Goal: Information Seeking & Learning: Find specific page/section

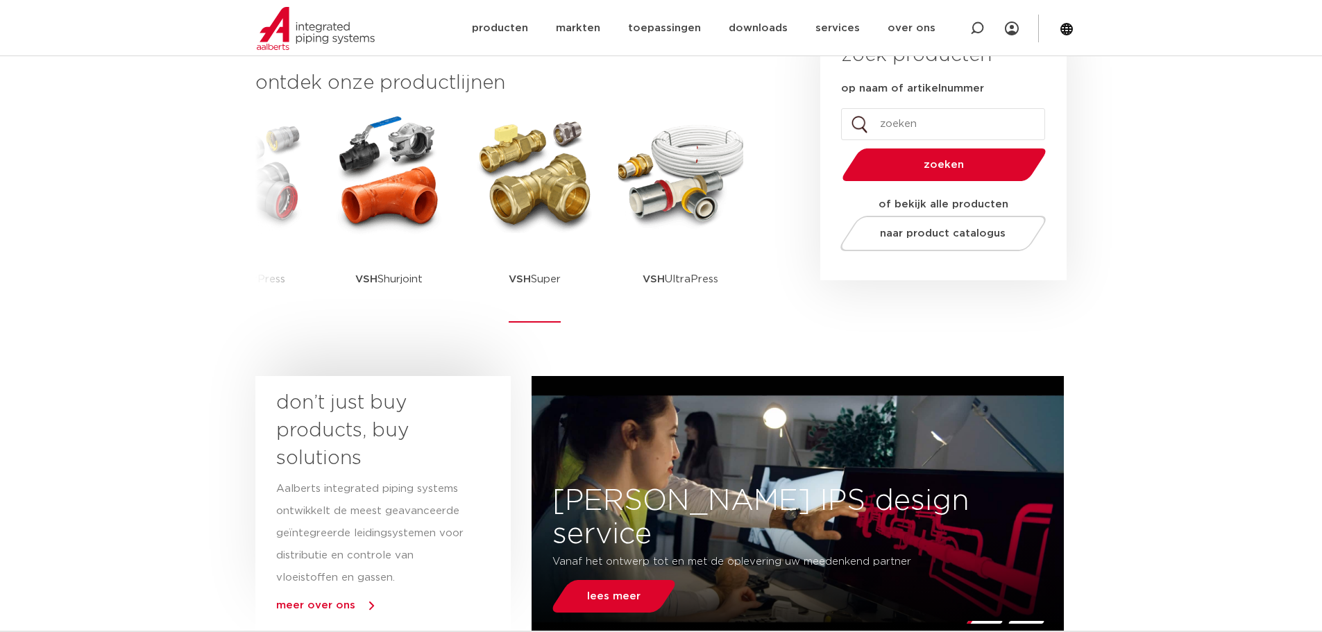
click at [544, 212] on img at bounding box center [535, 173] width 125 height 125
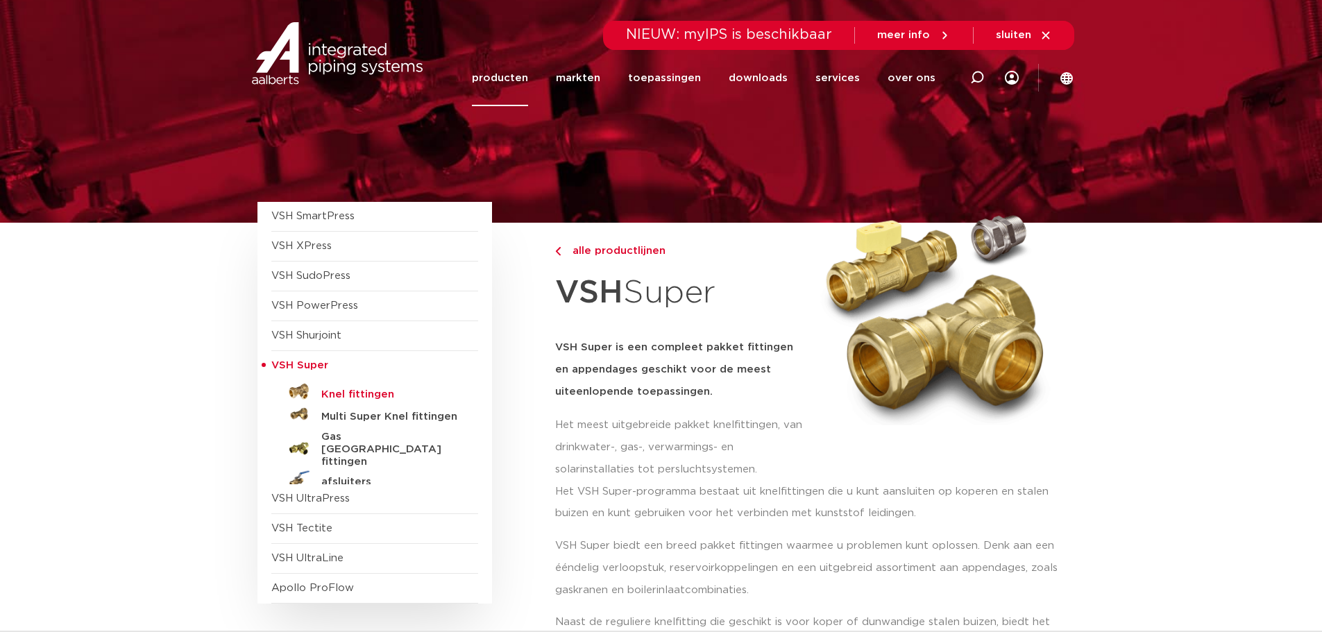
click at [356, 390] on h5 "Knel fittingen" at bounding box center [389, 395] width 137 height 12
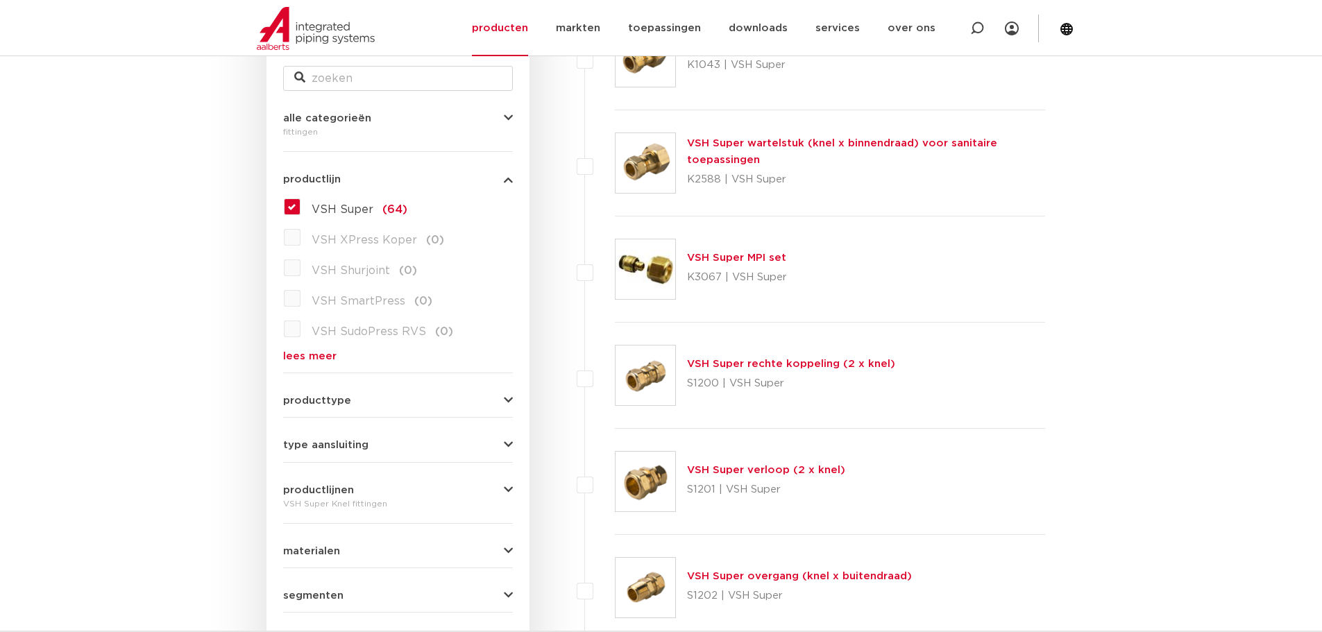
scroll to position [486, 0]
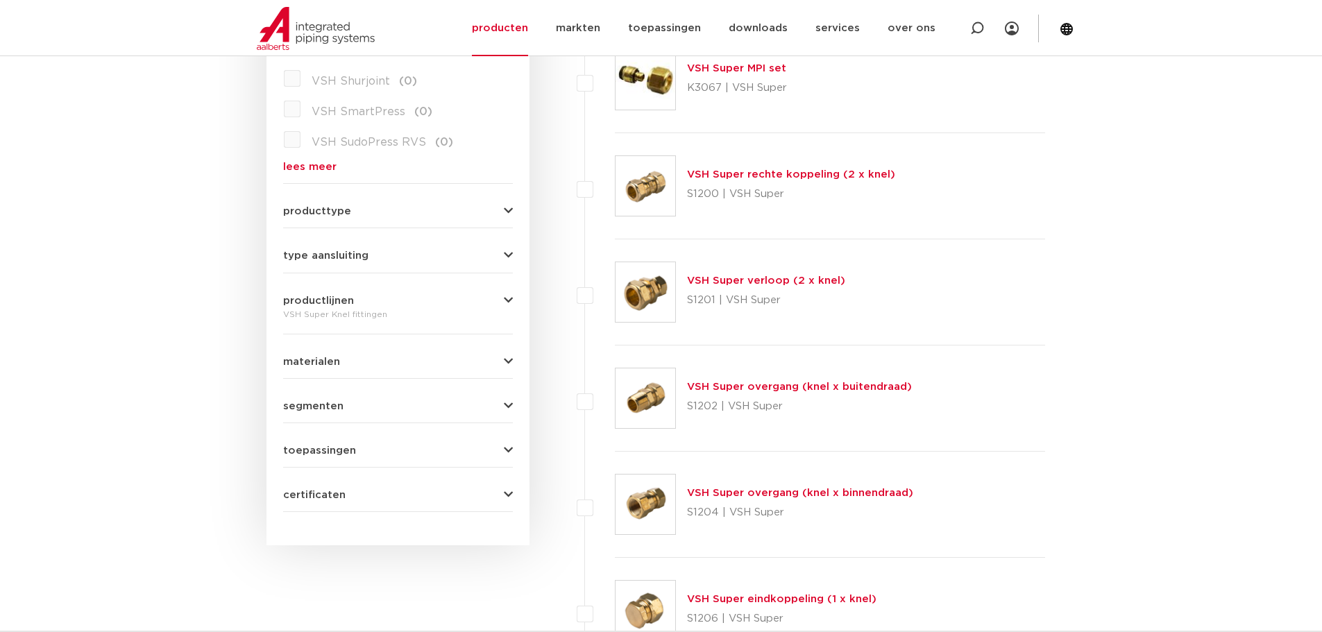
click at [749, 279] on link "VSH Super verloop (2 x knel)" at bounding box center [766, 281] width 158 height 10
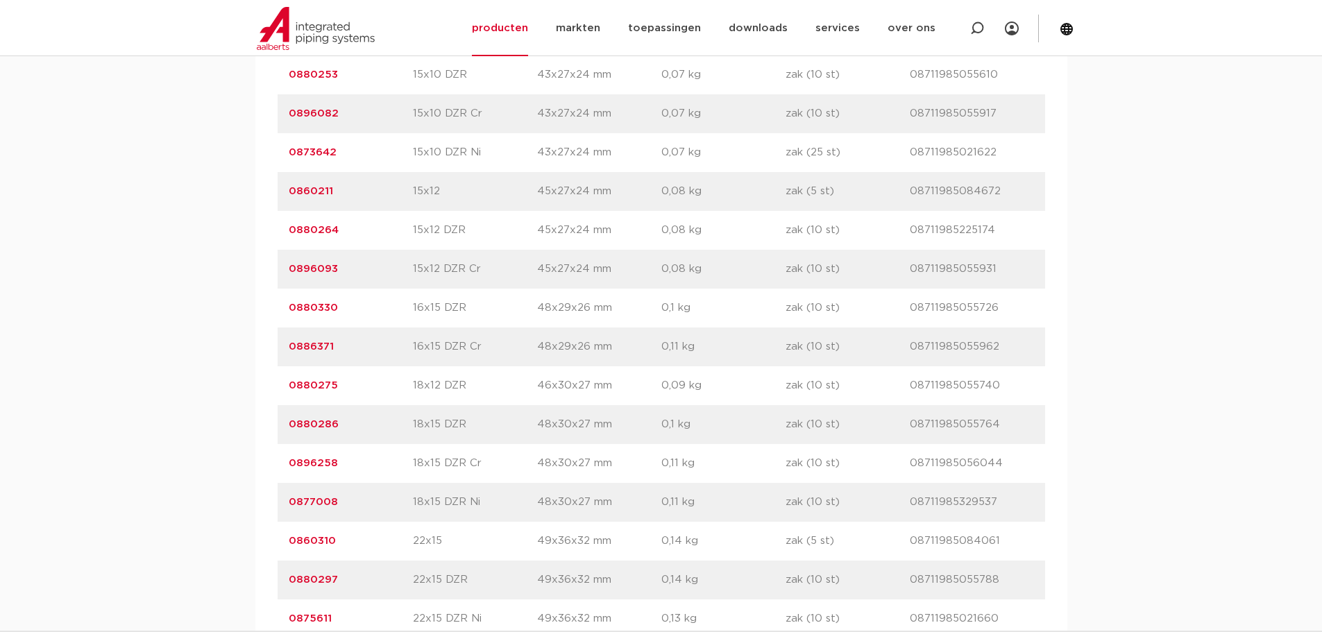
scroll to position [1180, 0]
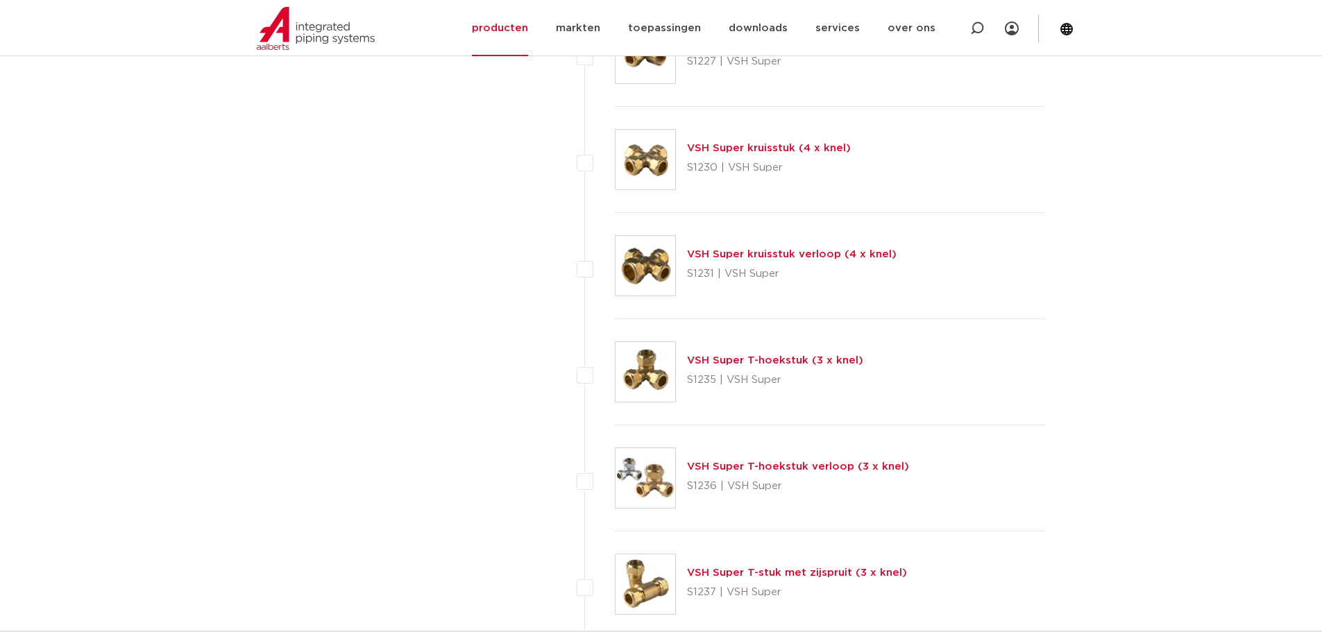
scroll to position [2776, 0]
